Goal: Transaction & Acquisition: Purchase product/service

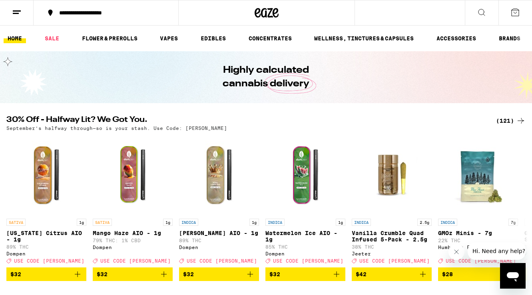
click at [511, 121] on div "(121)" at bounding box center [511, 121] width 30 height 10
